Goal: Task Accomplishment & Management: Manage account settings

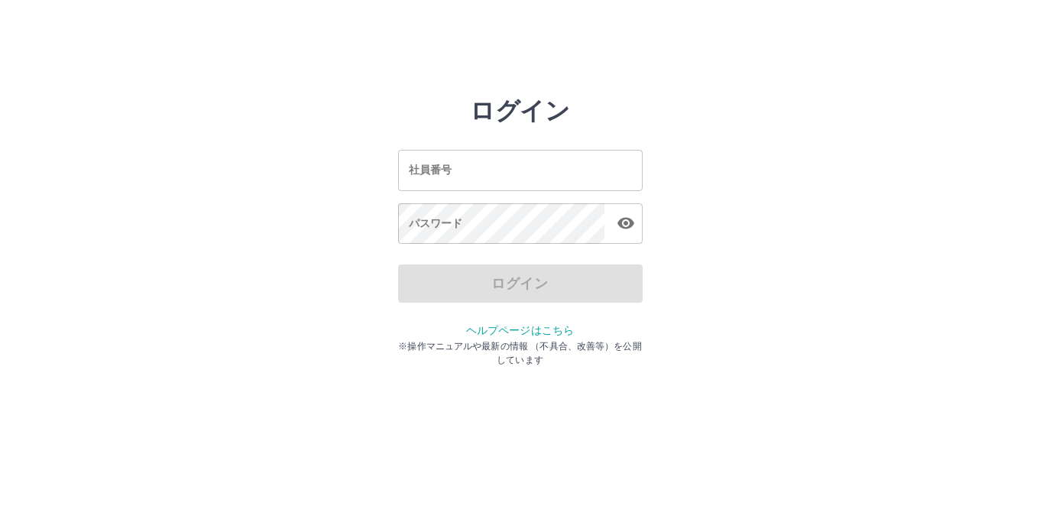
click at [436, 167] on input "社員番号" at bounding box center [520, 170] width 244 height 40
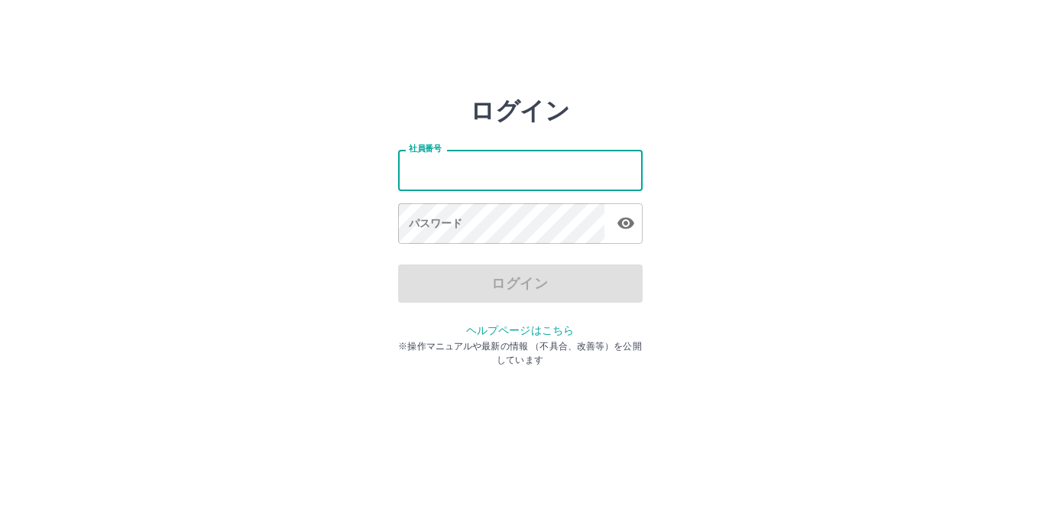
type input "*******"
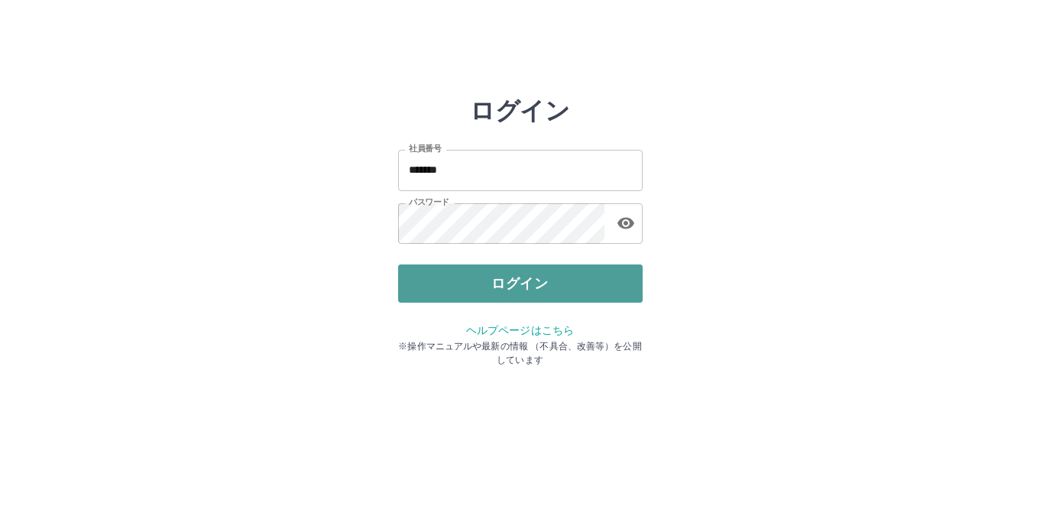
click at [519, 269] on button "ログイン" at bounding box center [520, 283] width 244 height 38
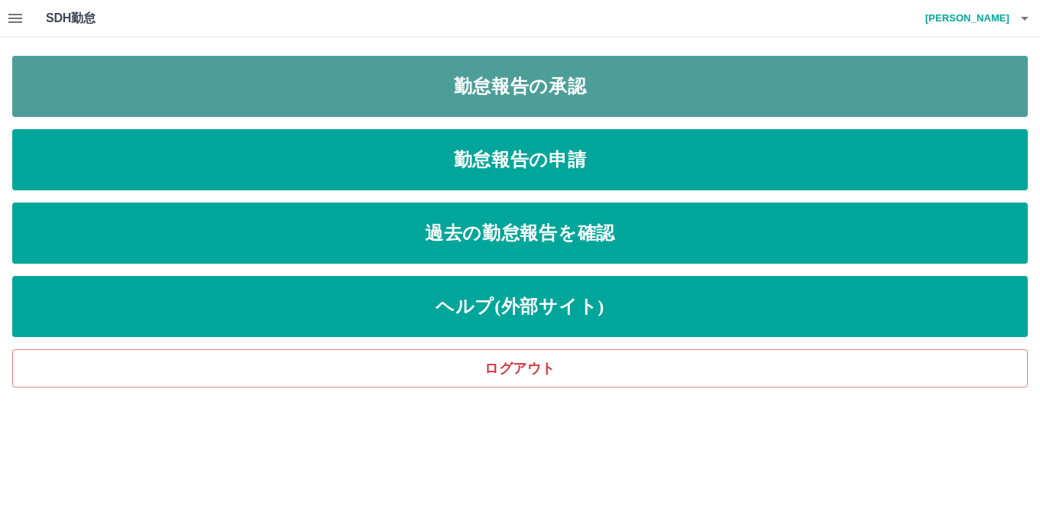
click at [523, 92] on link "勤怠報告の承認" at bounding box center [519, 86] width 1015 height 61
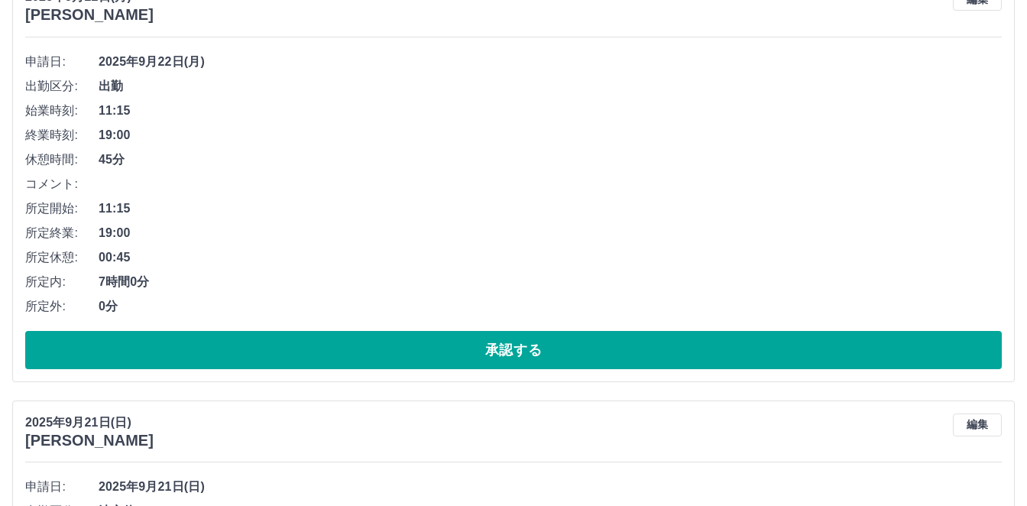
scroll to position [4745, 0]
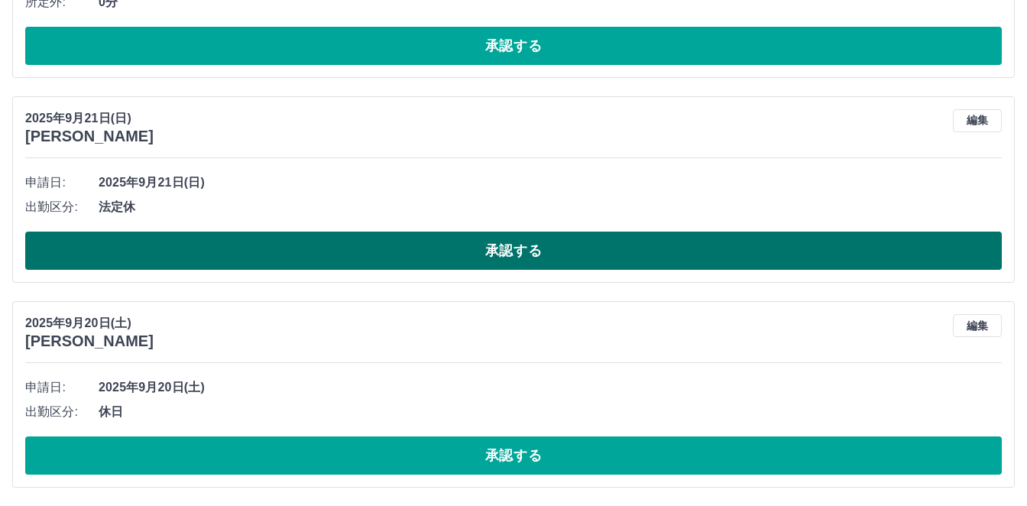
click at [230, 249] on button "承認する" at bounding box center [513, 250] width 976 height 38
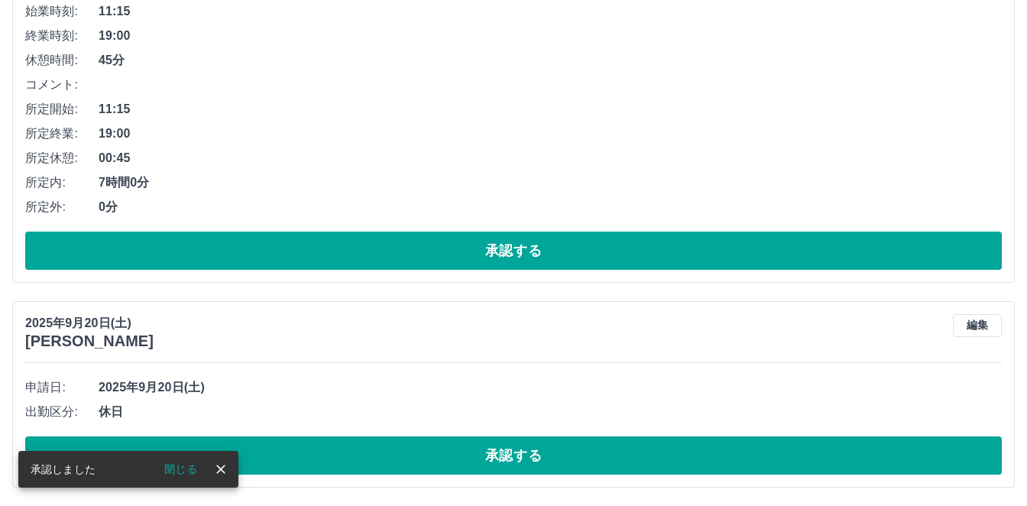
scroll to position [4540, 0]
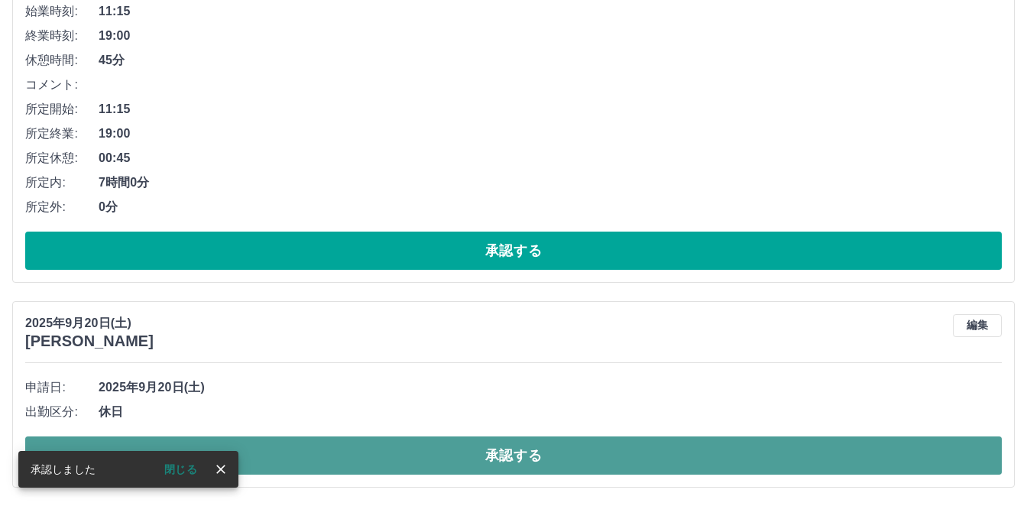
click at [402, 436] on button "承認する" at bounding box center [513, 455] width 976 height 38
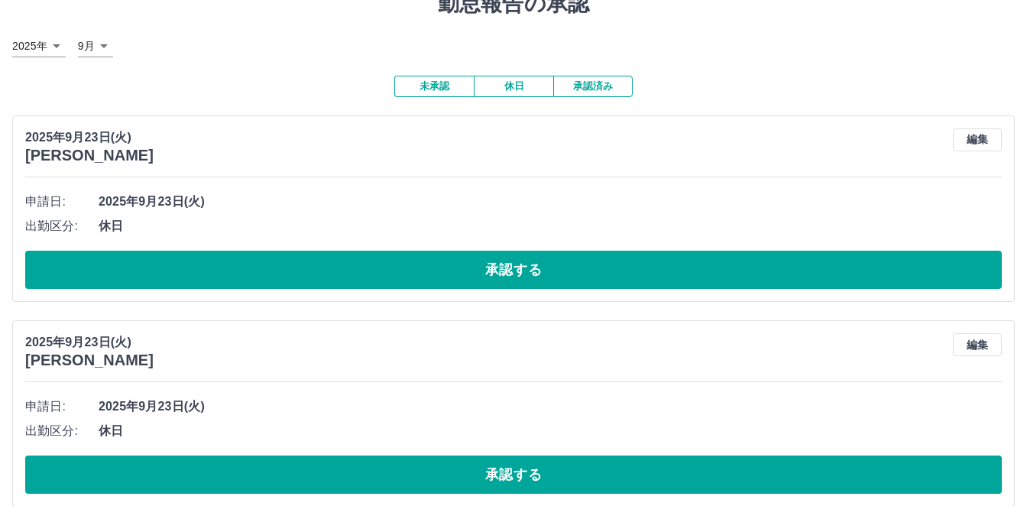
scroll to position [0, 0]
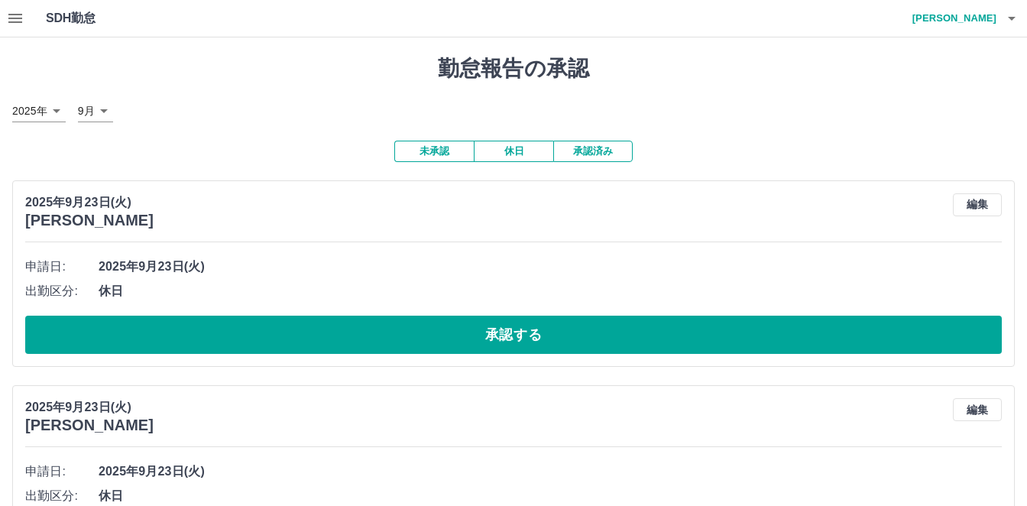
click at [18, 24] on icon "button" at bounding box center [15, 18] width 18 height 18
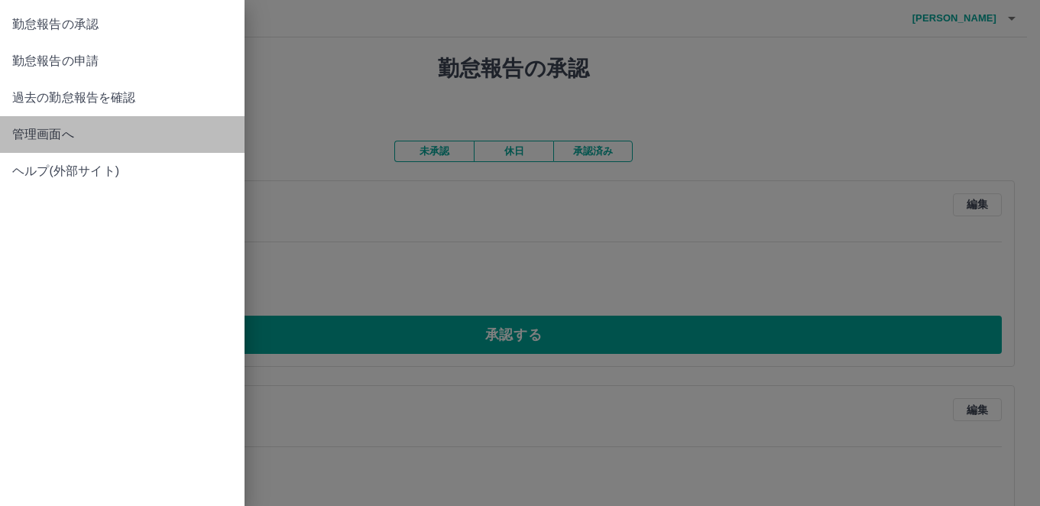
click at [70, 134] on span "管理画面へ" at bounding box center [122, 134] width 220 height 18
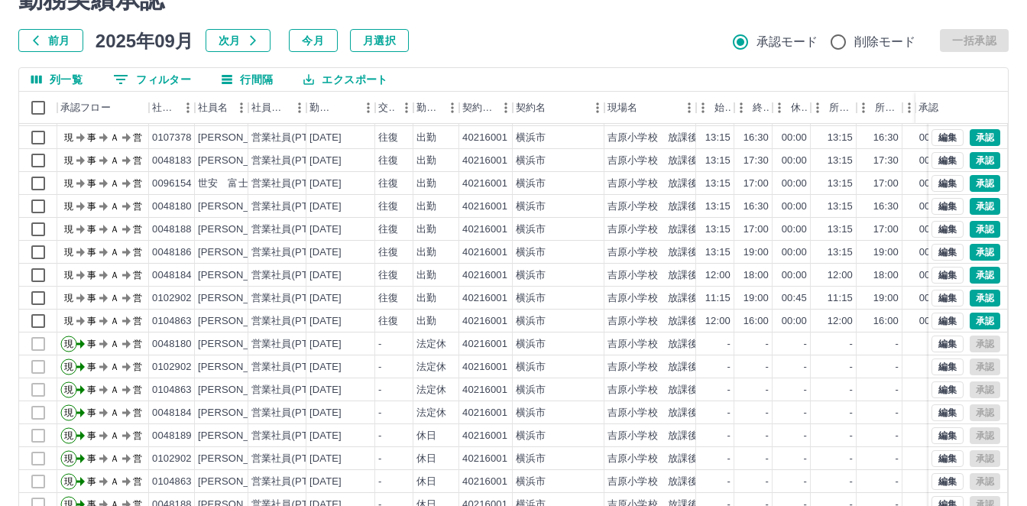
scroll to position [140, 0]
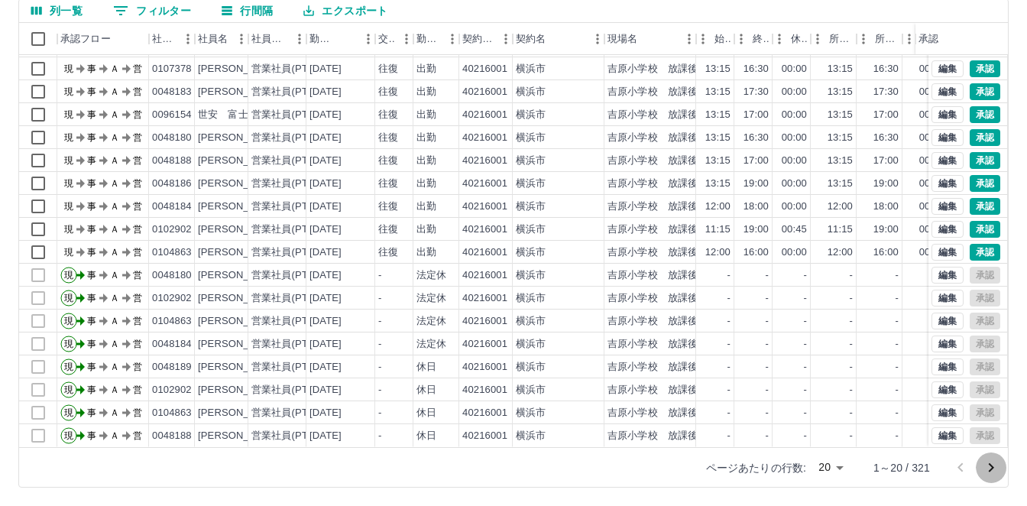
click at [989, 467] on icon "次のページへ" at bounding box center [990, 467] width 18 height 18
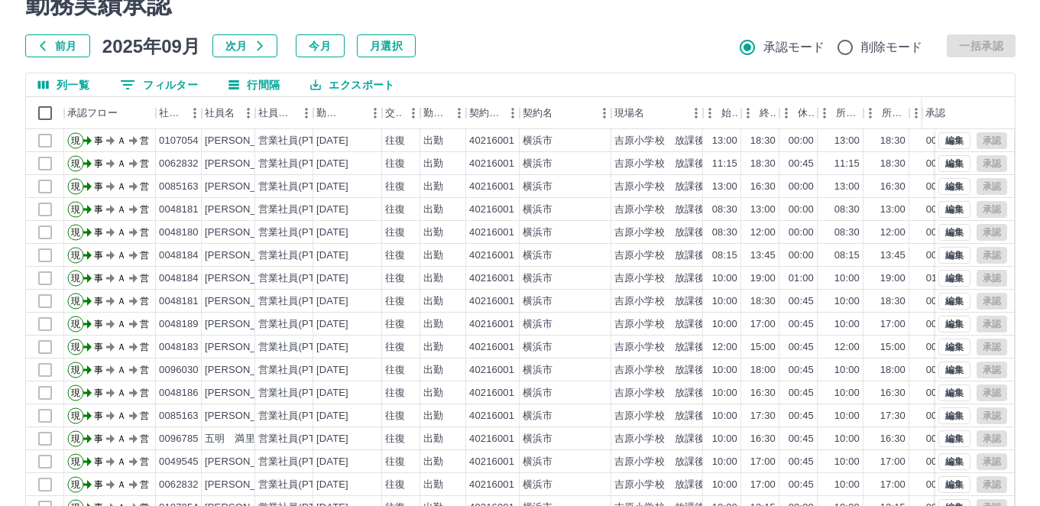
scroll to position [0, 0]
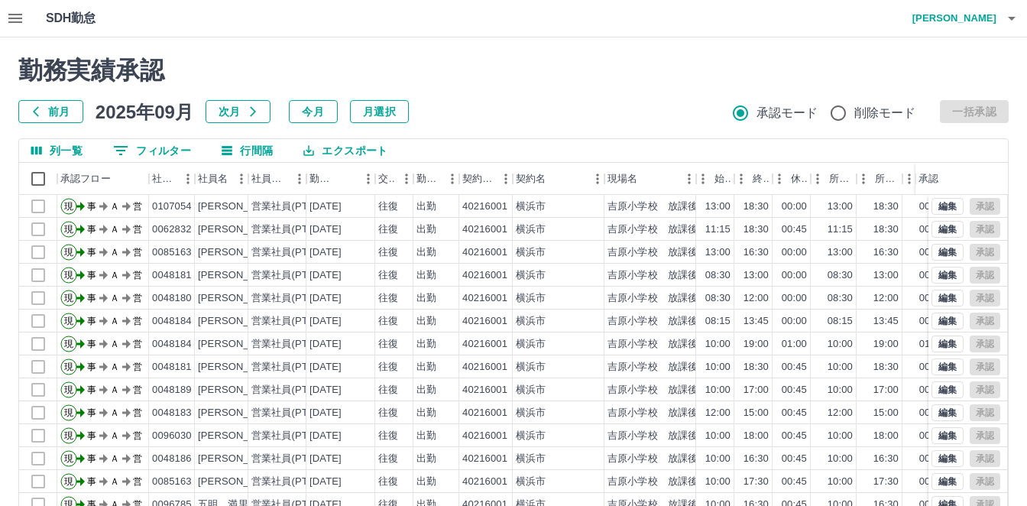
click at [987, 20] on h4 "[PERSON_NAME]" at bounding box center [950, 18] width 92 height 37
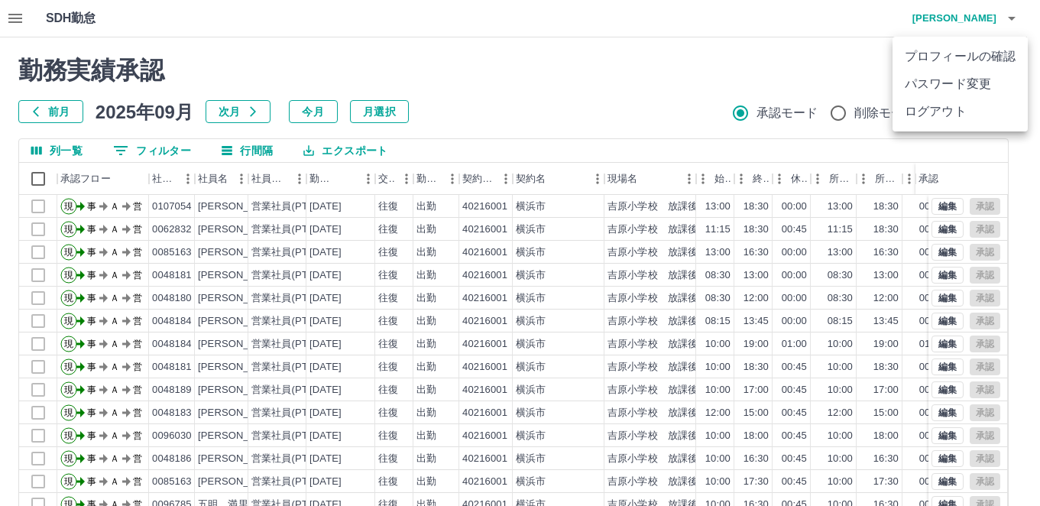
click at [976, 109] on li "ログアウト" at bounding box center [959, 111] width 135 height 27
